Goal: Task Accomplishment & Management: Use online tool/utility

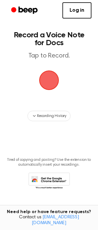
click at [46, 82] on span "button" at bounding box center [48, 80] width 21 height 21
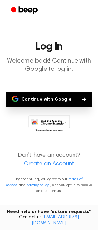
click at [78, 98] on button "Continue with Google" at bounding box center [49, 100] width 87 height 16
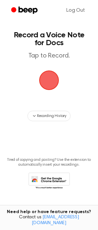
click at [52, 81] on span "button" at bounding box center [49, 81] width 20 height 20
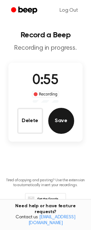
click at [72, 126] on button "Save" at bounding box center [61, 121] width 26 height 26
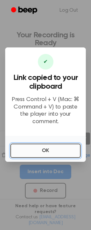
click at [51, 147] on button "OK" at bounding box center [45, 151] width 71 height 14
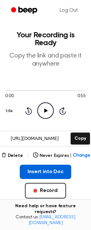
click at [35, 173] on button "Insert into Doc" at bounding box center [46, 172] width 52 height 14
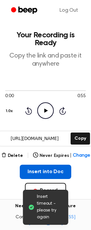
click at [55, 172] on button "Insert into Doc" at bounding box center [46, 172] width 52 height 14
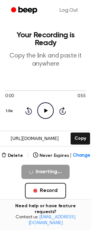
click at [36, 137] on input "https://beep.audio/9MciRqs" at bounding box center [35, 138] width 70 height 15
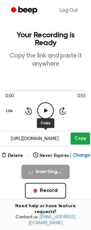
click at [77, 138] on button "Copy" at bounding box center [80, 139] width 19 height 12
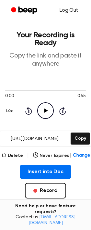
click at [76, 11] on link "Log Out" at bounding box center [69, 11] width 32 height 16
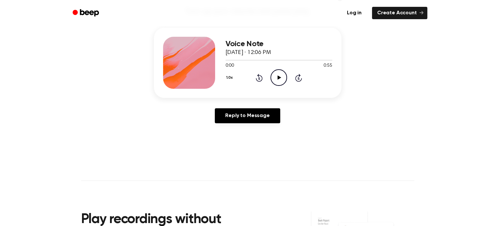
scroll to position [36, 0]
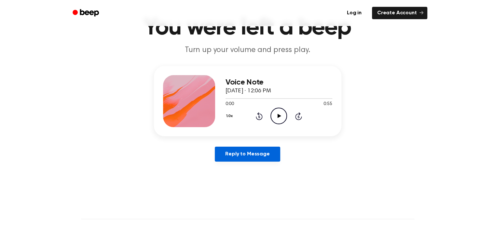
click at [260, 159] on link "Reply to Message" at bounding box center [247, 154] width 65 height 15
